Goal: Find specific page/section: Find specific page/section

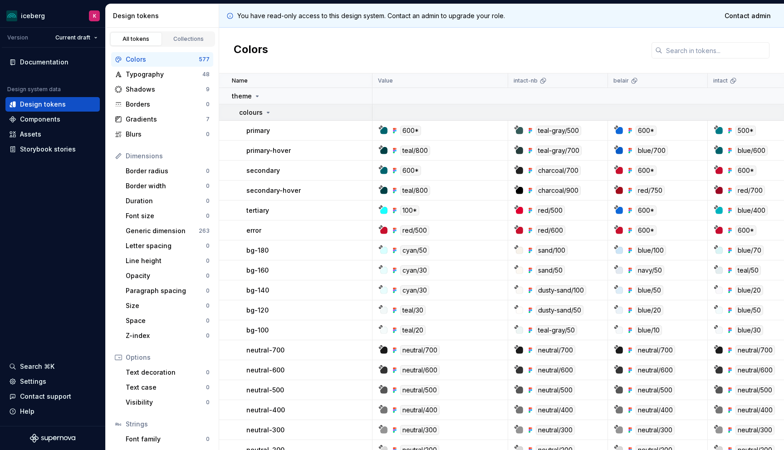
click at [268, 114] on icon at bounding box center [267, 112] width 7 height 7
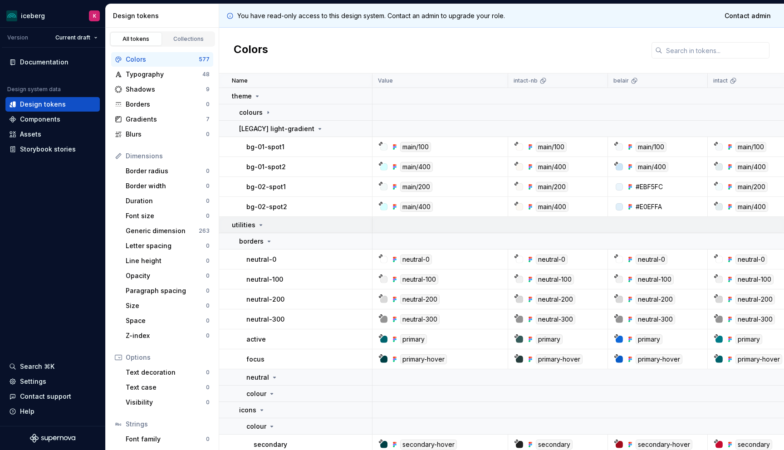
click at [257, 224] on icon at bounding box center [260, 224] width 7 height 7
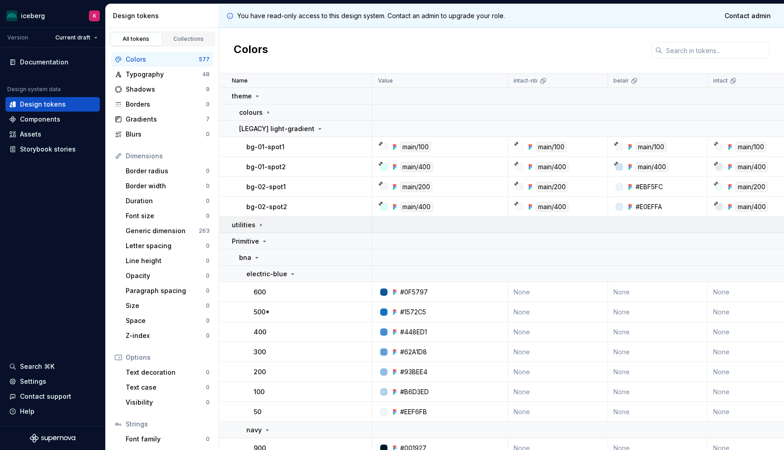
click at [257, 224] on icon at bounding box center [260, 224] width 7 height 7
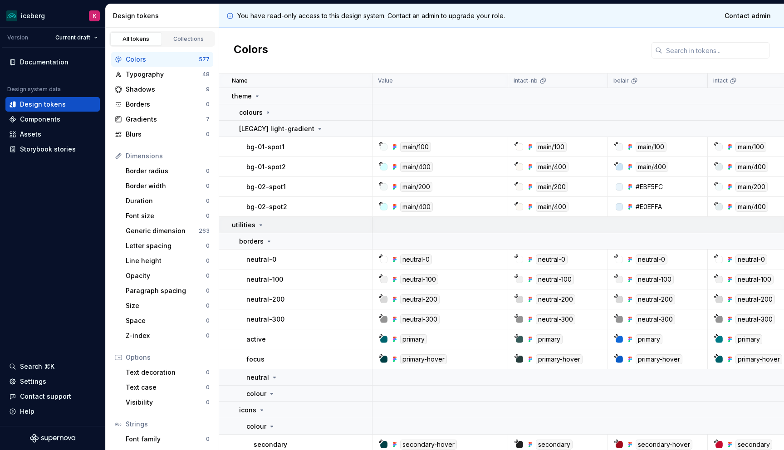
scroll to position [49, 0]
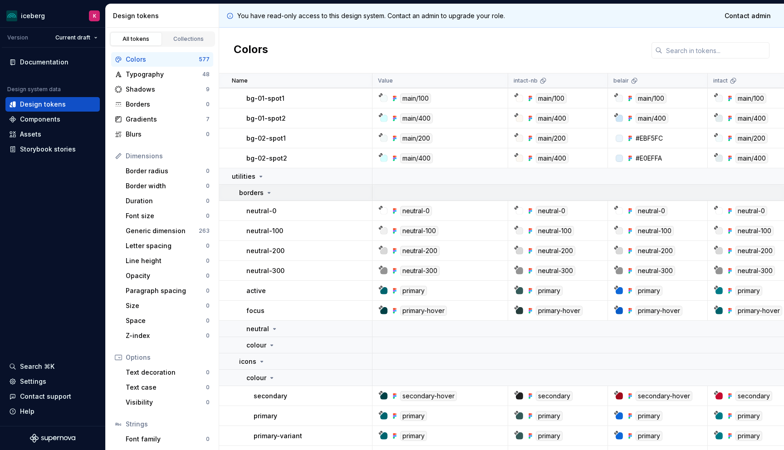
click at [267, 200] on td "borders" at bounding box center [295, 193] width 153 height 16
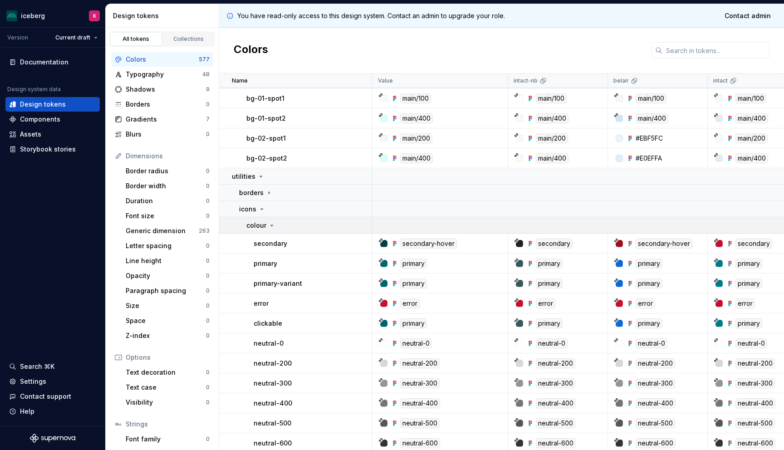
click at [265, 219] on td "colour" at bounding box center [295, 225] width 153 height 16
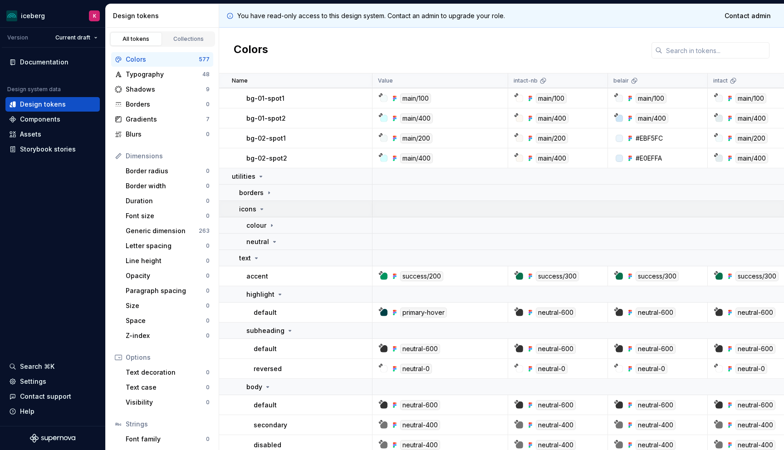
click at [265, 211] on div "icons" at bounding box center [305, 209] width 132 height 9
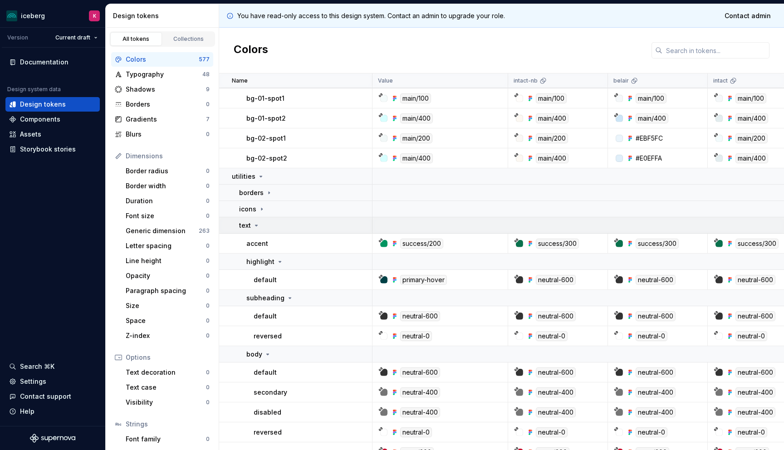
click at [265, 224] on div "text" at bounding box center [305, 225] width 132 height 9
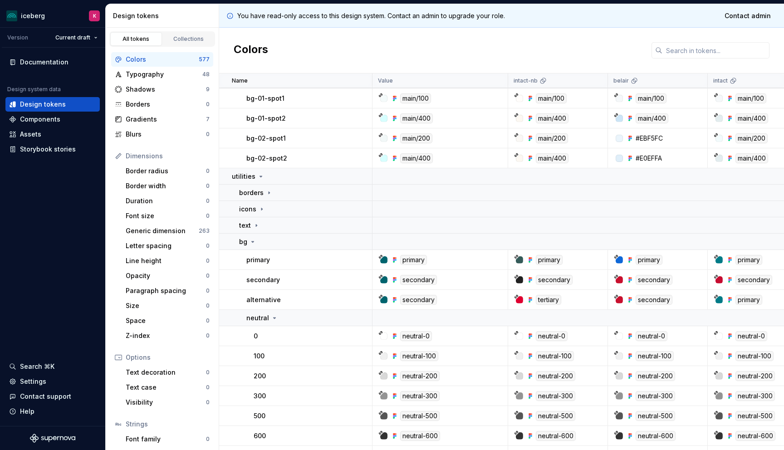
scroll to position [125, 0]
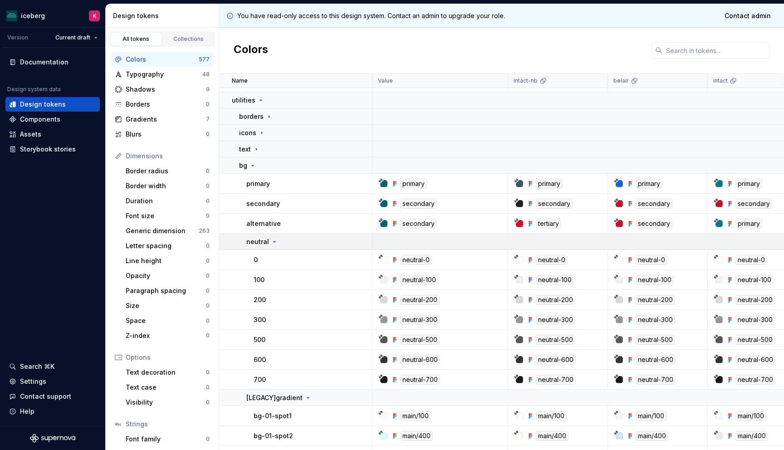
click at [267, 238] on p "neutral" at bounding box center [257, 241] width 23 height 9
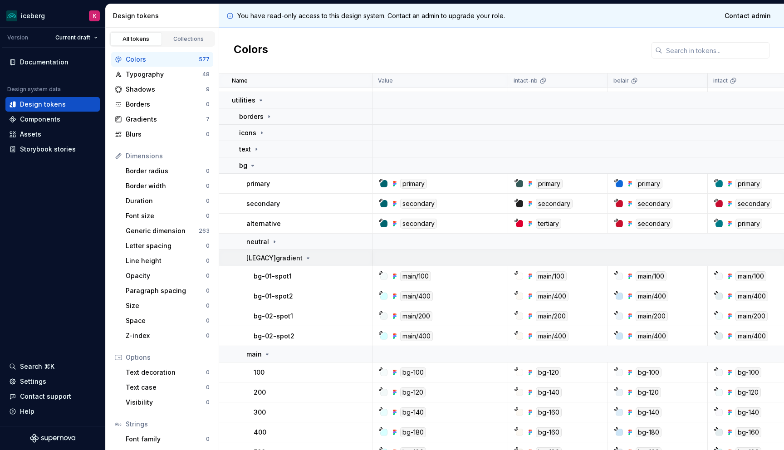
click at [268, 263] on td "[LEGACY]gradient" at bounding box center [295, 258] width 153 height 16
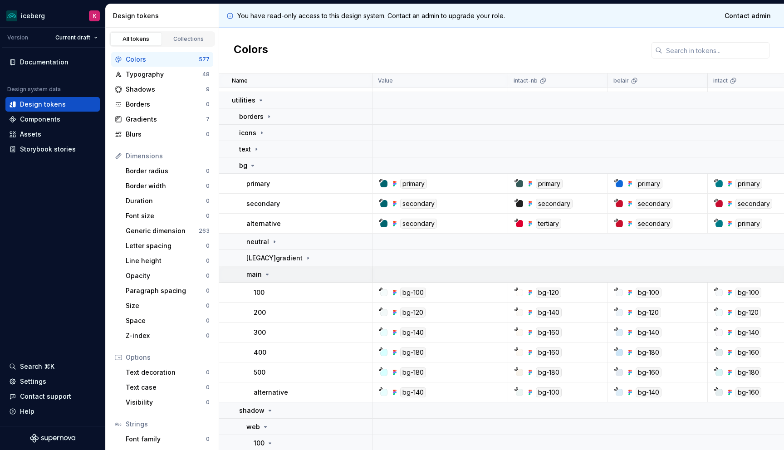
click at [268, 274] on icon at bounding box center [266, 274] width 7 height 7
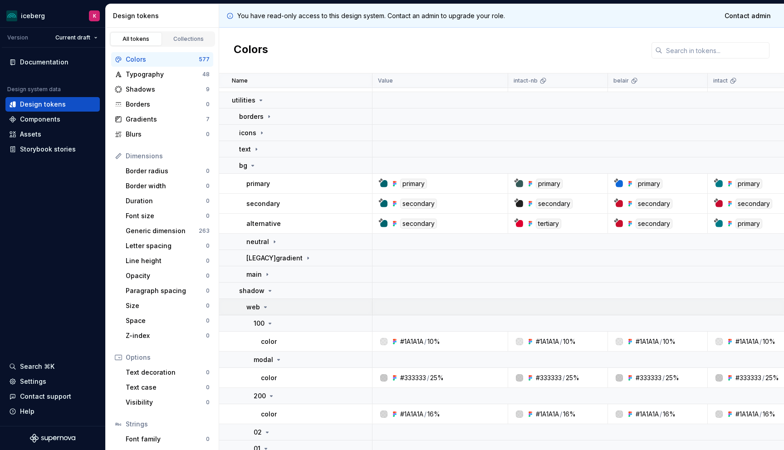
scroll to position [153, 0]
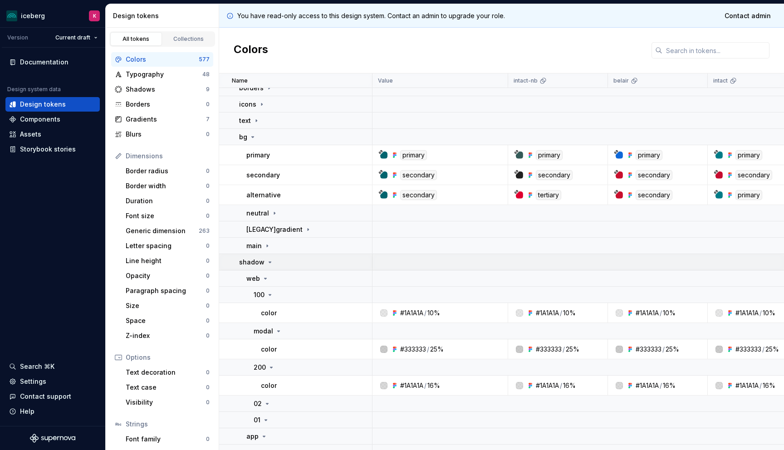
click at [278, 262] on div "shadow" at bounding box center [305, 262] width 132 height 9
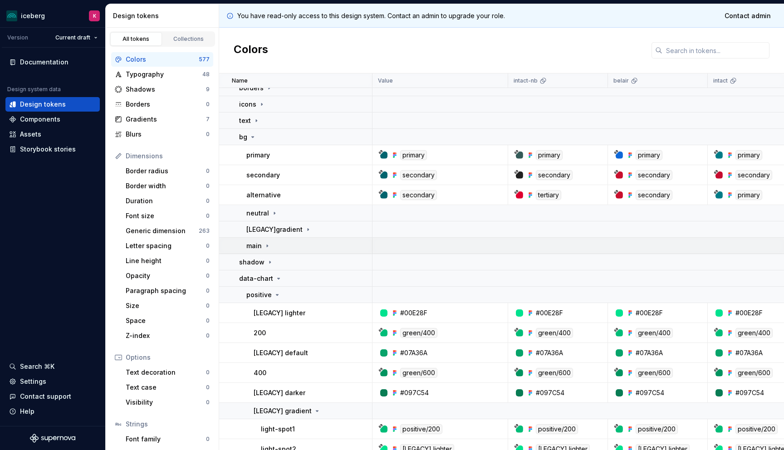
click at [269, 251] on td "main" at bounding box center [295, 246] width 153 height 16
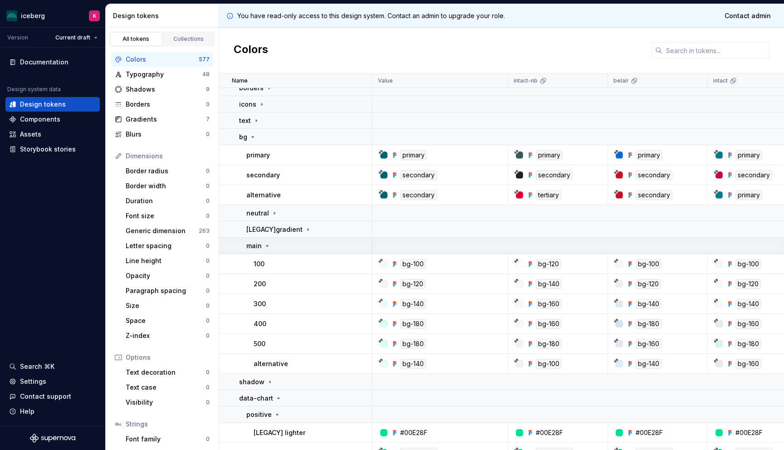
click at [269, 251] on td "main" at bounding box center [295, 246] width 153 height 16
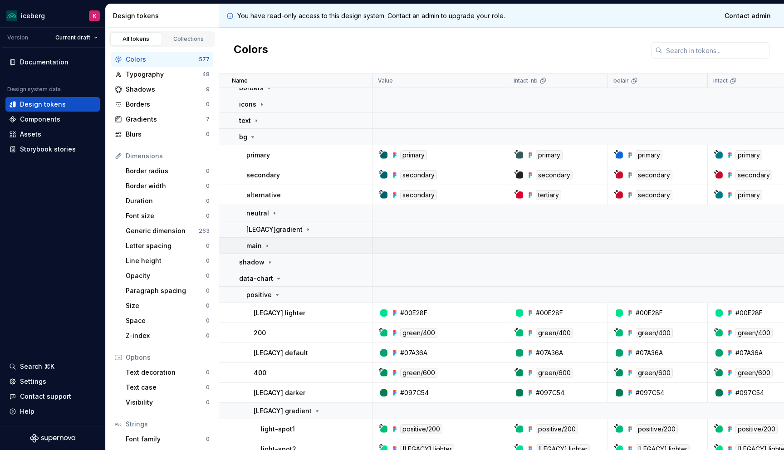
click at [263, 242] on icon at bounding box center [266, 245] width 7 height 7
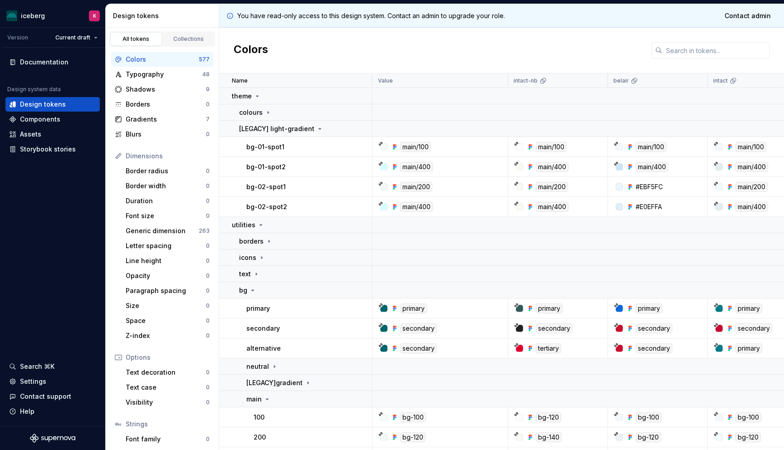
scroll to position [20, 0]
